Goal: Information Seeking & Learning: Understand process/instructions

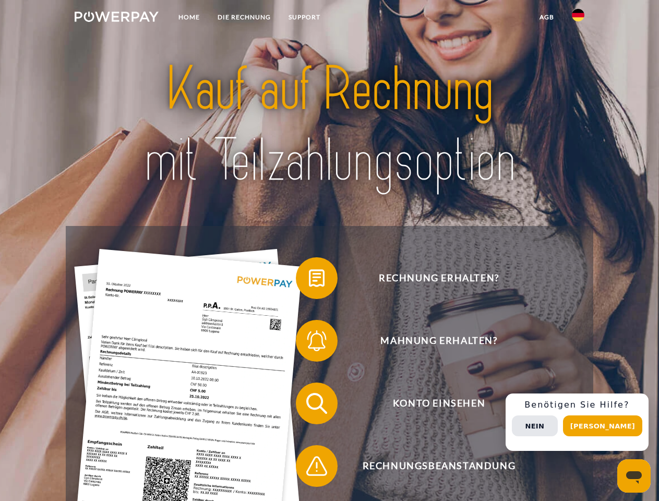
click at [116, 18] on img at bounding box center [117, 16] width 84 height 10
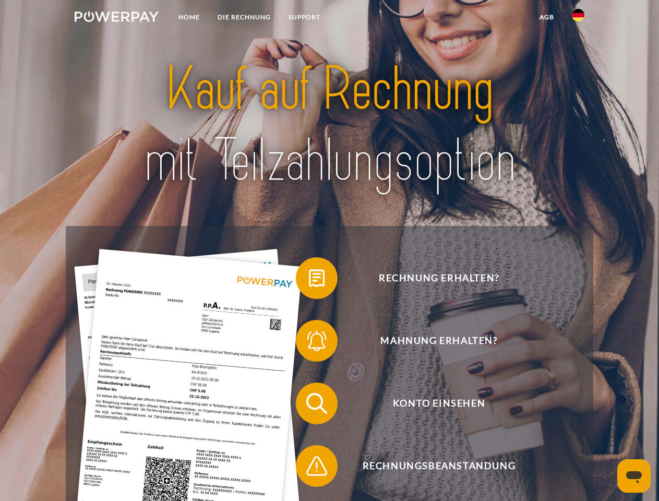
click at [578, 18] on img at bounding box center [578, 15] width 13 height 13
click at [546, 17] on link "agb" at bounding box center [546, 17] width 32 height 19
click at [309, 280] on span at bounding box center [301, 278] width 52 height 52
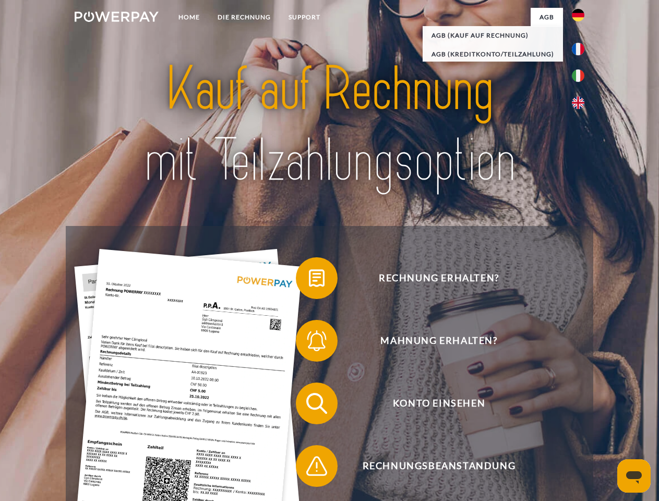
click at [309, 343] on span at bounding box center [301, 340] width 52 height 52
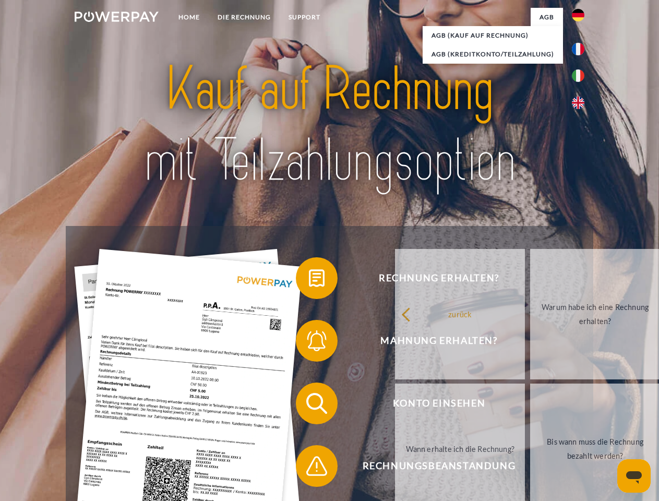
click at [530, 405] on link "Bis wann muss die Rechnung bezahlt werden?" at bounding box center [595, 448] width 130 height 130
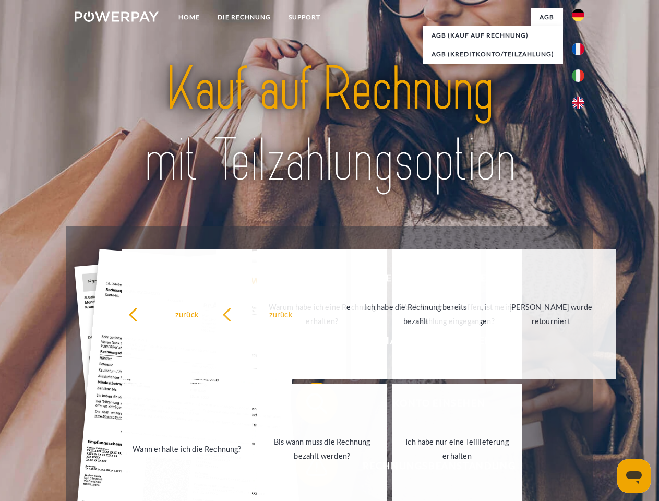
click at [392, 468] on link "Ich habe nur eine Teillieferung erhalten" at bounding box center [457, 448] width 130 height 130
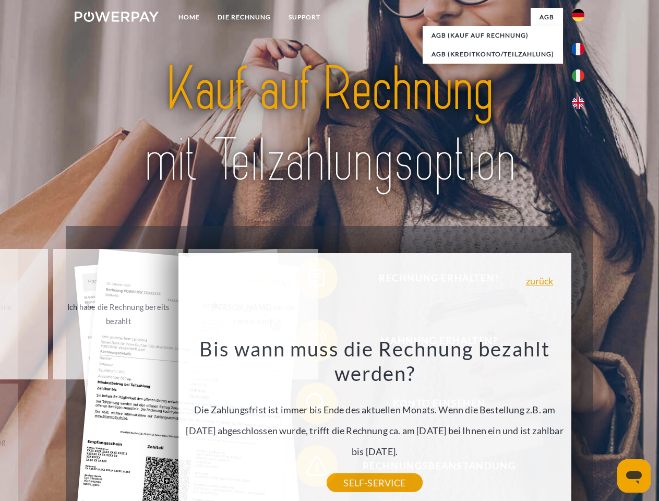
click at [580, 422] on div "Rechnung erhalten? Mahnung erhalten? Konto einsehen" at bounding box center [329, 434] width 527 height 417
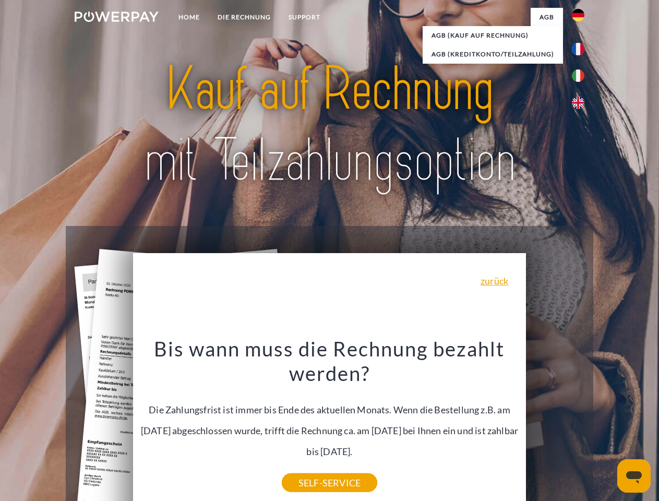
click at [555, 424] on span "Konto einsehen" at bounding box center [439, 403] width 256 height 42
click at [606, 426] on header "Home DIE RECHNUNG SUPPORT" at bounding box center [329, 360] width 659 height 720
